Goal: Transaction & Acquisition: Purchase product/service

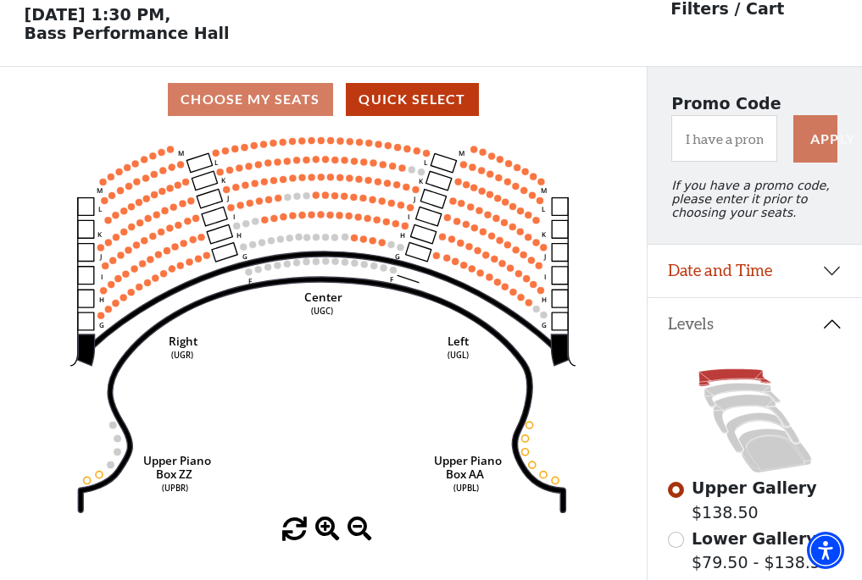
scroll to position [79, 0]
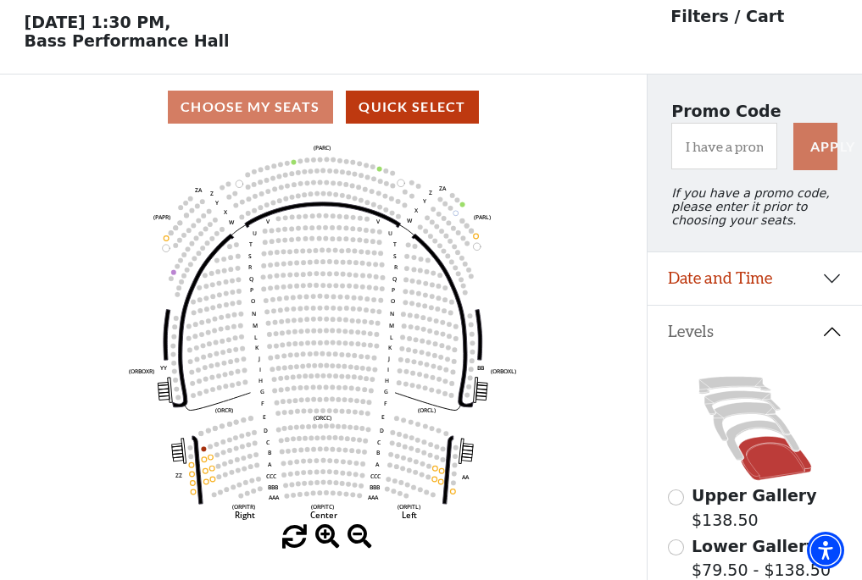
scroll to position [79, 0]
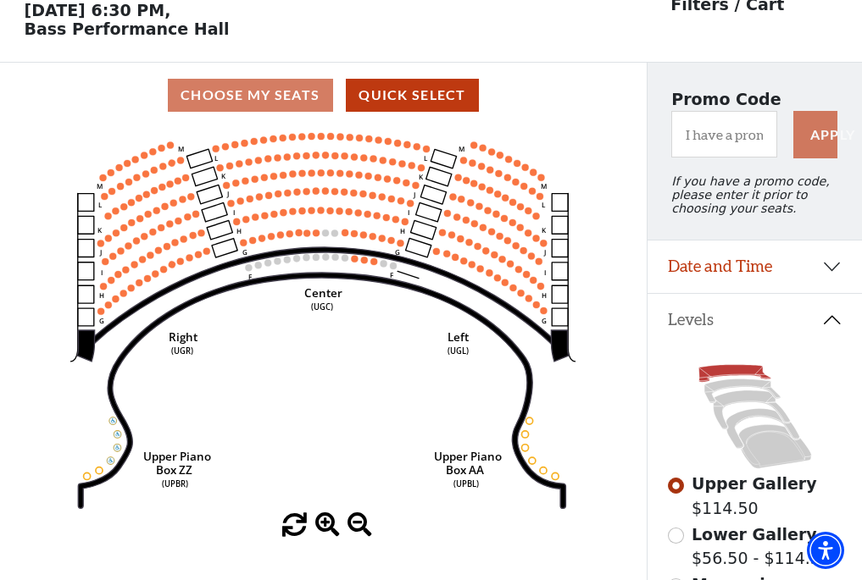
scroll to position [79, 0]
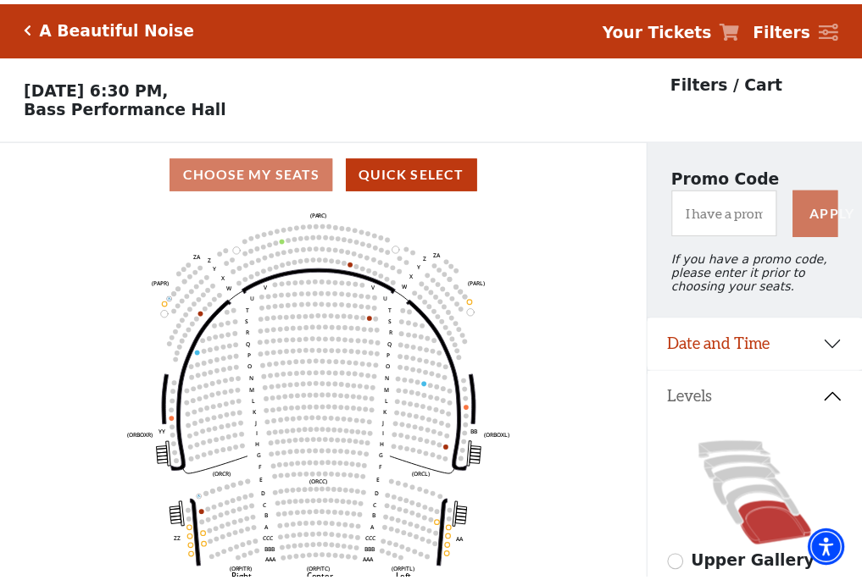
scroll to position [79, 0]
